Goal: Check status: Check status

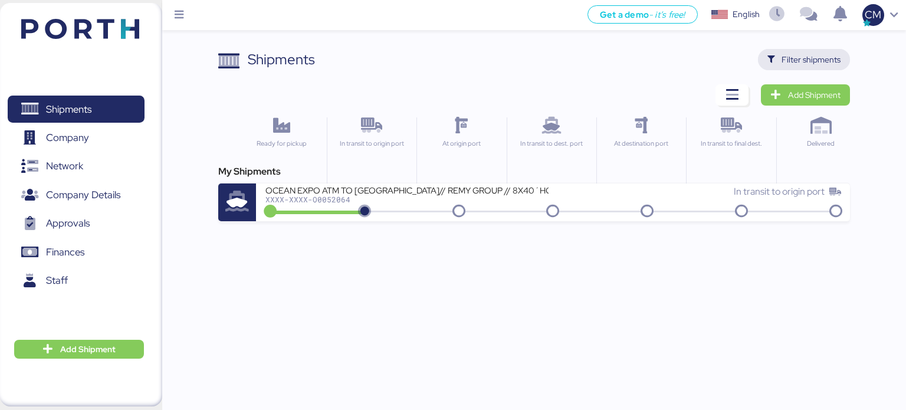
click at [819, 61] on span "Filter shipments" at bounding box center [810, 59] width 59 height 14
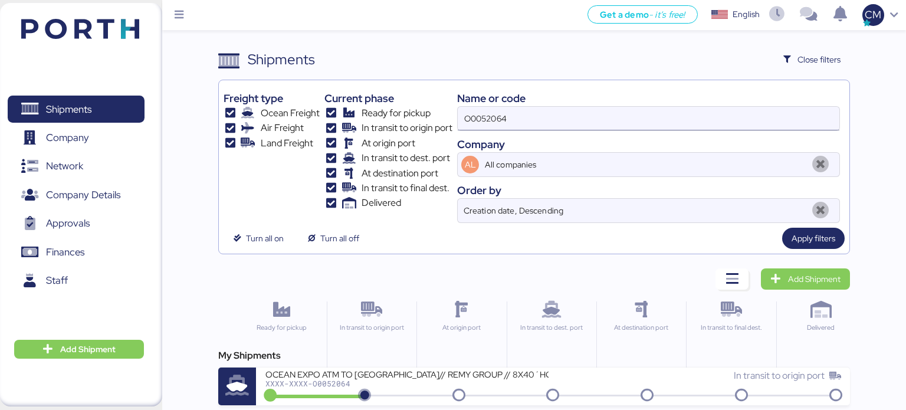
click at [497, 114] on input "O0052064" at bounding box center [647, 119] width 381 height 24
paste input "O0052026"
type input "O0052026"
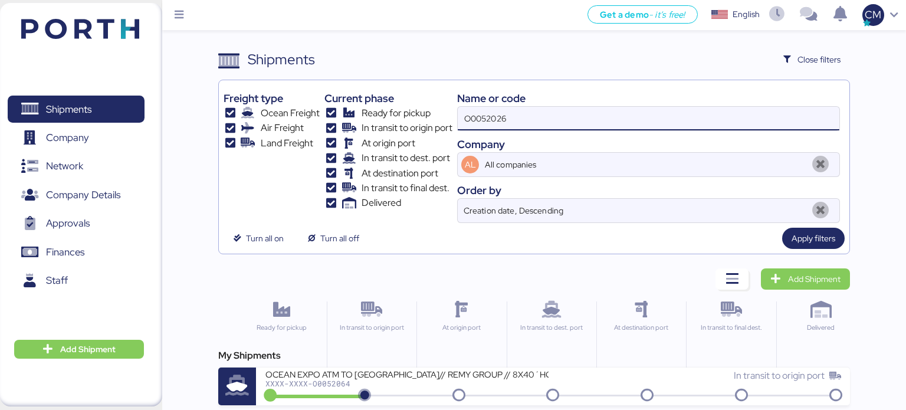
click at [809, 250] on div "Freight type Ocean Freight Air Freight Land Freight Current phase Ready for pic…" at bounding box center [534, 167] width 632 height 175
click at [809, 238] on span "Apply filters" at bounding box center [813, 238] width 44 height 14
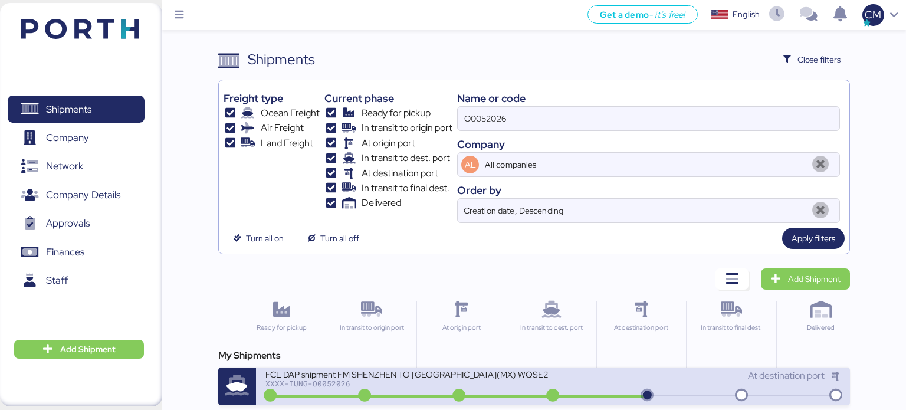
click at [481, 371] on div "FCL DAP shipment FM SHENZHEN TO [GEOGRAPHIC_DATA](MX) WQSE2507X34" at bounding box center [406, 373] width 283 height 10
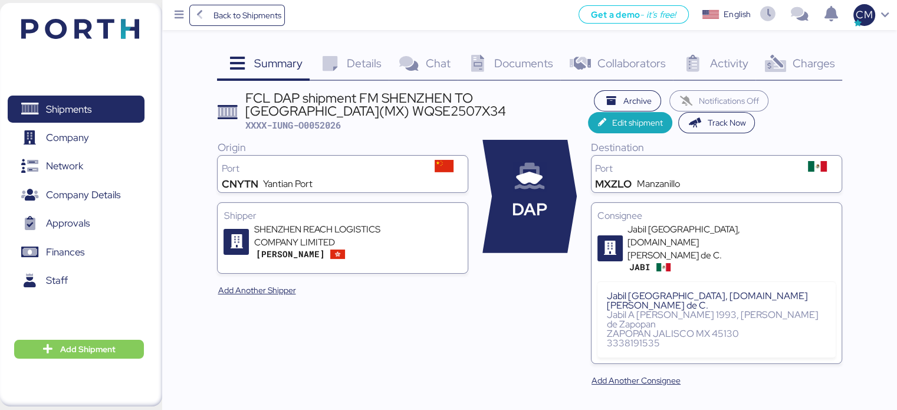
click at [371, 65] on span "Details" at bounding box center [364, 62] width 35 height 15
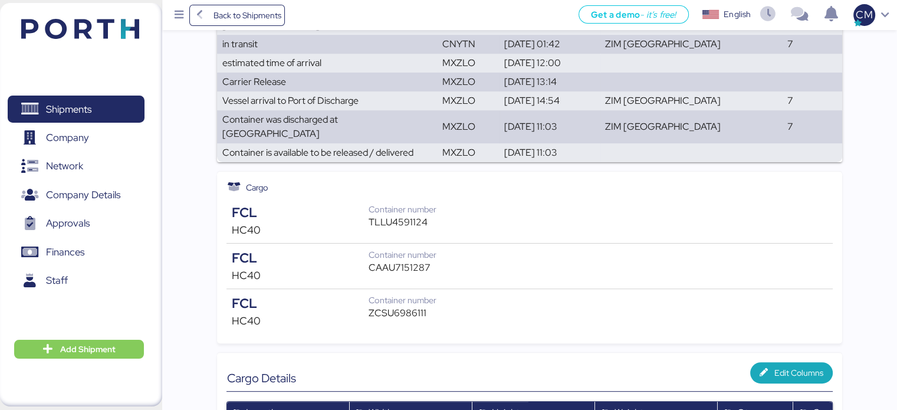
scroll to position [295, 0]
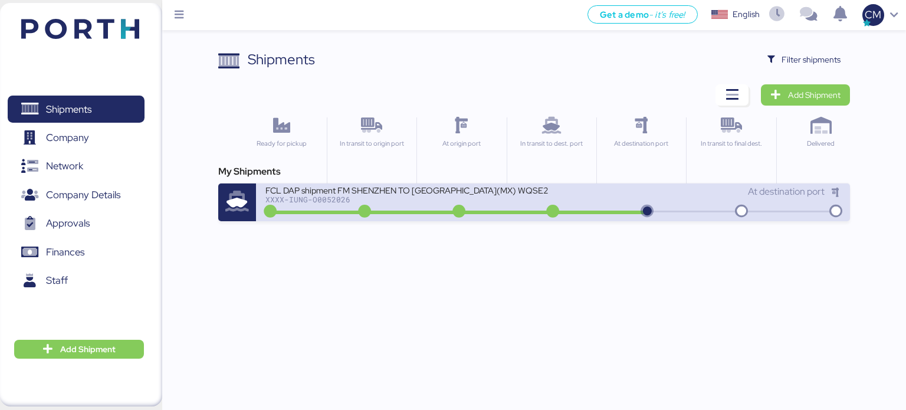
click at [453, 194] on div "FCL DAP shipment FM SHENZHEN TO [GEOGRAPHIC_DATA](MX) WQSE2507X34" at bounding box center [406, 190] width 283 height 10
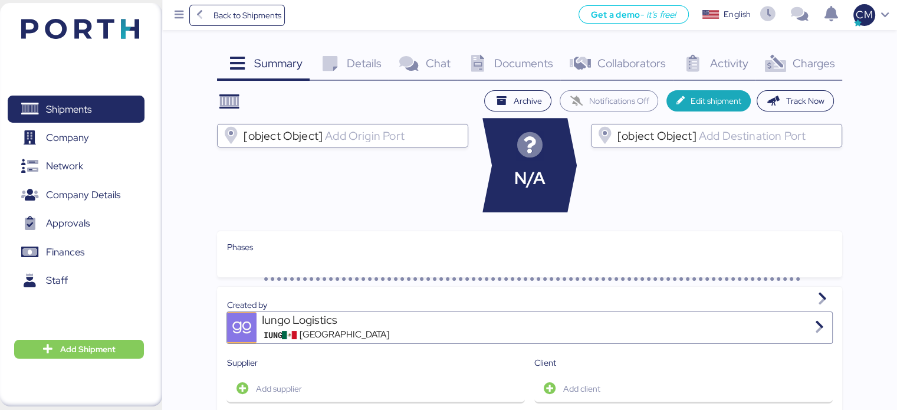
click at [349, 55] on div "Details 0" at bounding box center [349, 65] width 79 height 32
